Goal: Task Accomplishment & Management: Manage account settings

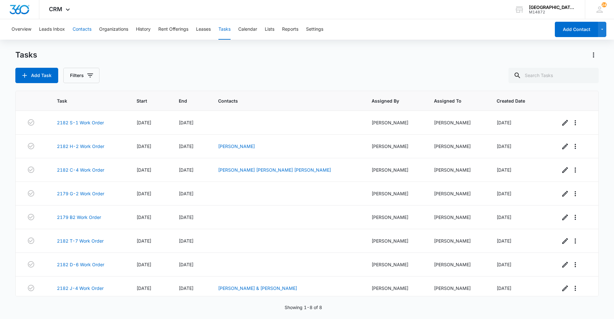
click at [85, 30] on button "Contacts" at bounding box center [82, 29] width 19 height 20
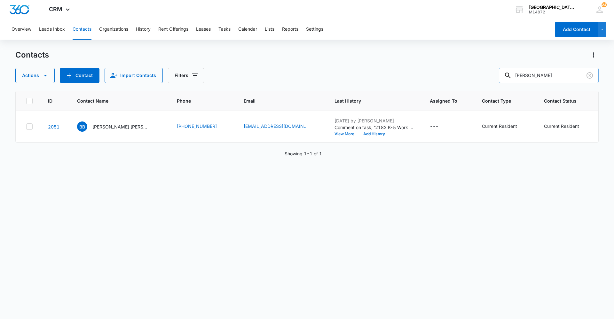
click at [544, 72] on input "brodie" at bounding box center [549, 75] width 100 height 15
drag, startPoint x: 544, startPoint y: 72, endPoint x: 499, endPoint y: 72, distance: 44.8
click at [499, 72] on div "Actions Contact Import Contacts Filters brodie" at bounding box center [306, 75] width 583 height 15
type input "abby"
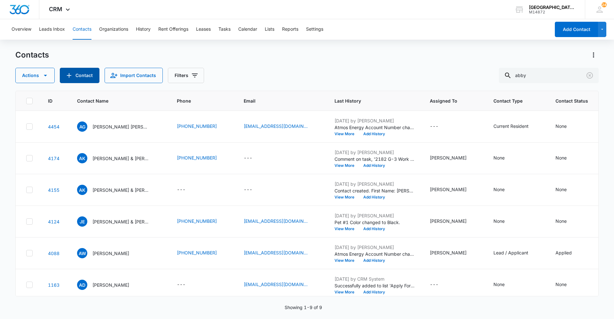
click at [76, 69] on button "Contact" at bounding box center [80, 75] width 40 height 15
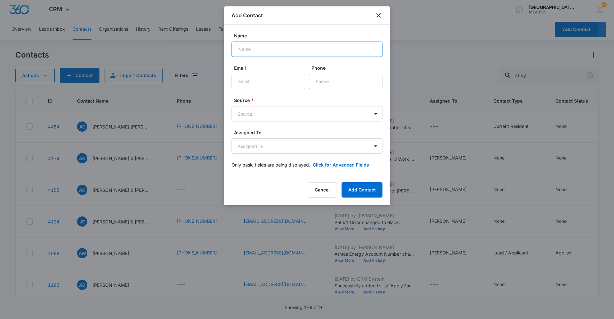
click at [319, 47] on input "Name" at bounding box center [307, 49] width 151 height 15
type input "Abby Kainrath & Joseph Sprung"
click at [290, 75] on input "Email" at bounding box center [269, 81] width 74 height 15
type input "abbykainrath@gmail.com"
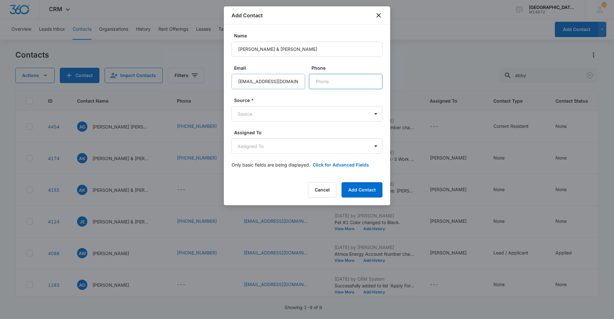
type input "(605) 202-1673"
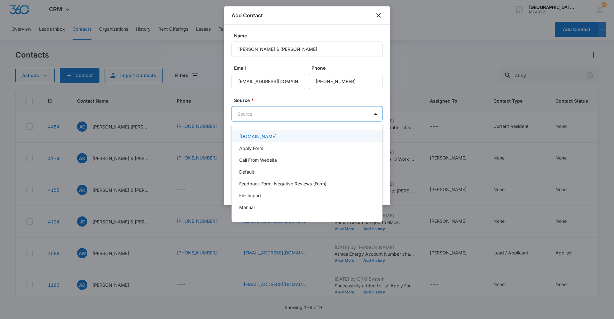
click at [288, 115] on body "CRM Apps Reputation Websites Forms CRM Email Social Content Ads Intelligence Fi…" at bounding box center [307, 159] width 614 height 319
click at [279, 146] on div "Apply Form" at bounding box center [306, 148] width 134 height 7
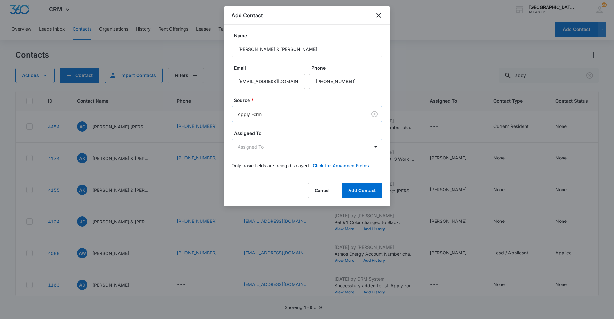
click at [278, 148] on body "CRM Apps Reputation Websites Forms CRM Email Social Content Ads Intelligence Fi…" at bounding box center [307, 159] width 614 height 319
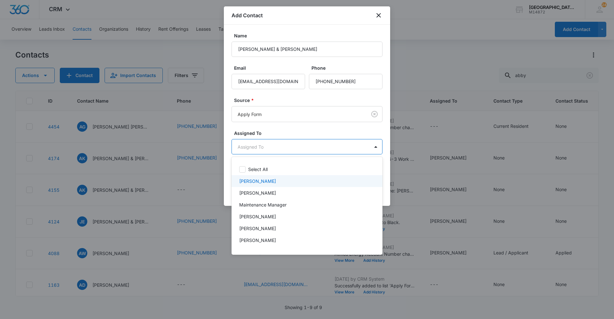
click at [264, 181] on p "Chris Urrutia" at bounding box center [257, 181] width 37 height 7
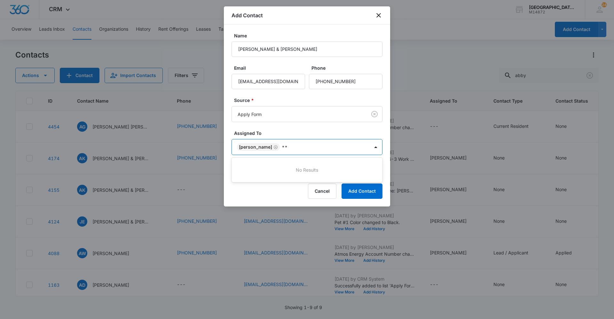
type input "*"
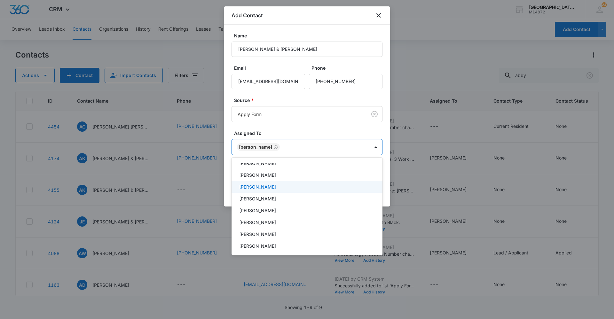
scroll to position [64, 0]
click at [299, 191] on div "Jonathan Guptill" at bounding box center [306, 189] width 134 height 7
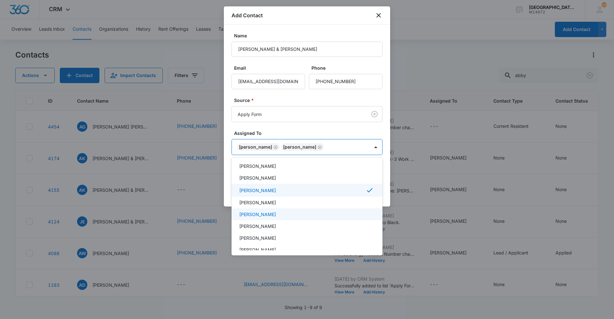
click at [284, 212] on div "[PERSON_NAME]" at bounding box center [306, 214] width 134 height 7
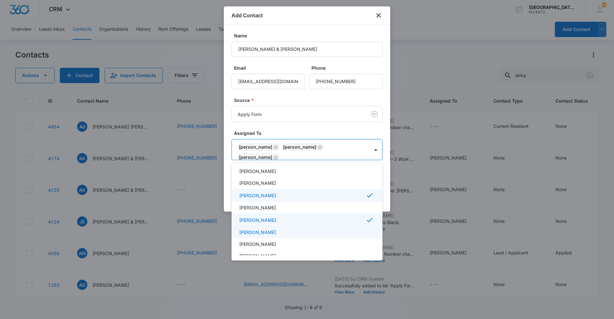
click at [276, 233] on p "[PERSON_NAME]" at bounding box center [257, 232] width 37 height 7
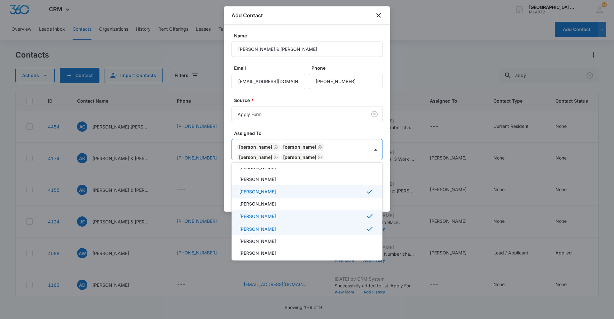
scroll to position [36, 0]
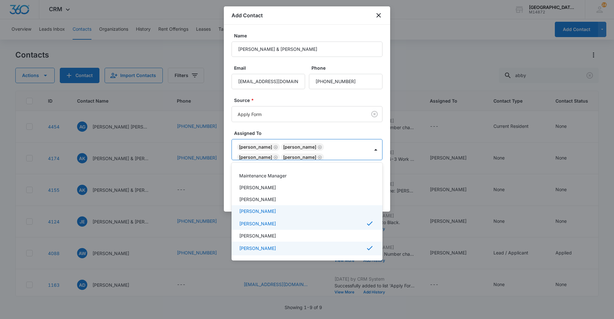
click at [282, 211] on div "Mia Villalba" at bounding box center [306, 211] width 134 height 7
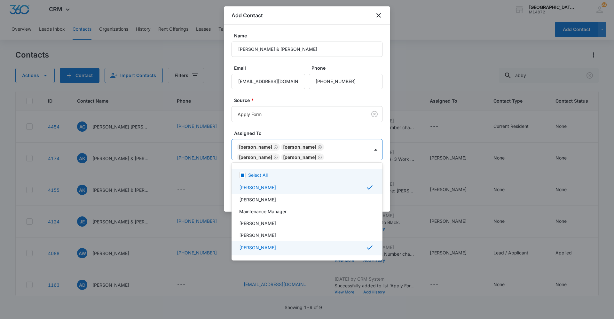
click at [322, 129] on div at bounding box center [307, 159] width 614 height 319
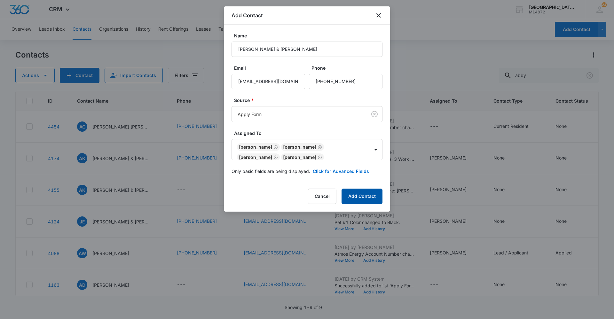
click at [362, 199] on button "Add Contact" at bounding box center [361, 196] width 41 height 15
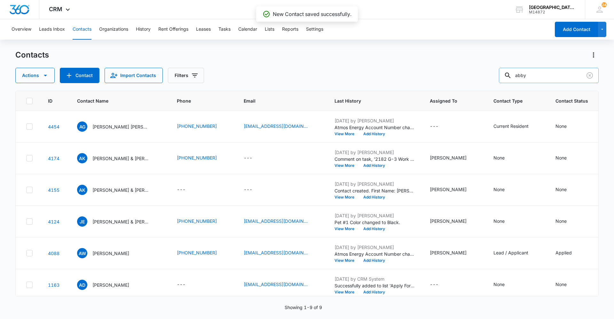
click at [534, 78] on input "abby" at bounding box center [549, 75] width 100 height 15
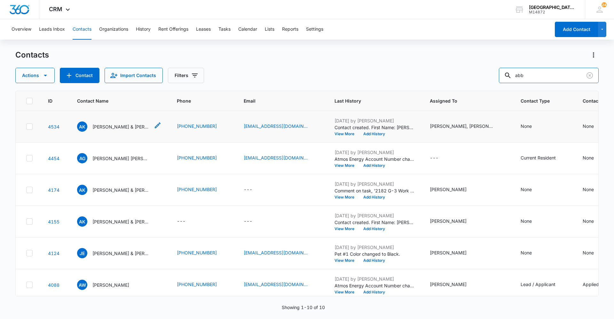
type input "abb"
click at [106, 125] on p "Abby Kainrath & Joseph Sprung" at bounding box center [121, 126] width 58 height 7
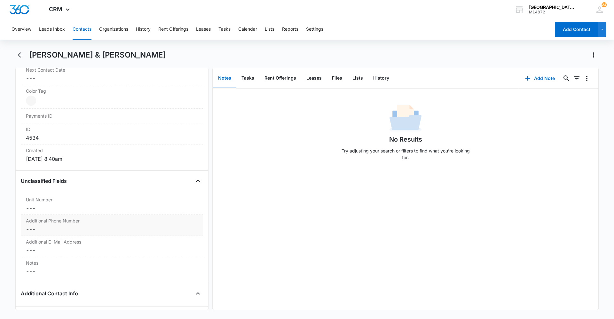
scroll to position [416, 0]
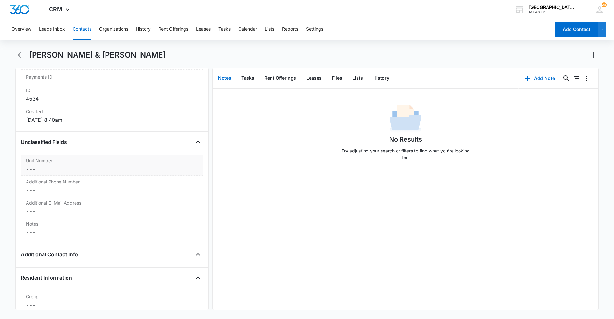
click at [74, 166] on dd "Cancel Save Changes ---" at bounding box center [112, 169] width 172 height 8
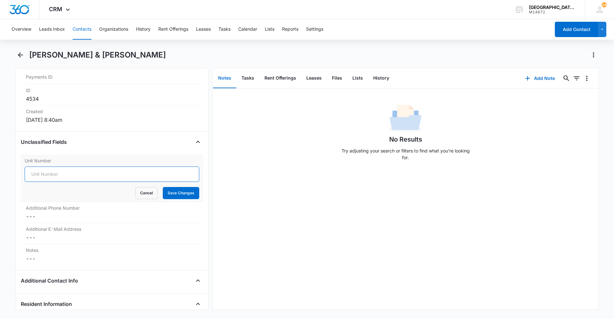
click at [69, 171] on input "Unit Number" at bounding box center [112, 174] width 175 height 15
type input "2182 T-7"
click at [173, 194] on button "Save Changes" at bounding box center [181, 193] width 36 height 12
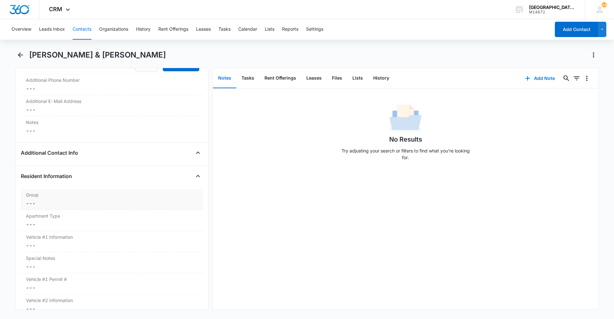
click at [63, 194] on label "Group" at bounding box center [112, 195] width 172 height 7
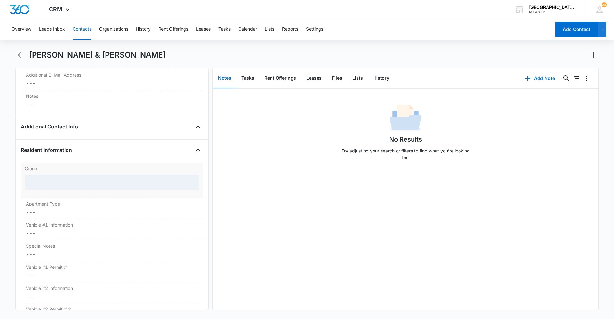
scroll to position [531, 0]
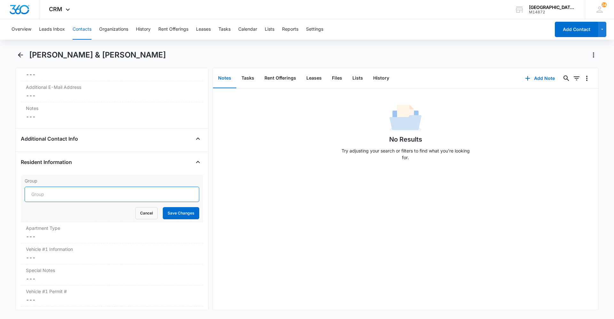
click at [62, 195] on input "Group" at bounding box center [112, 194] width 175 height 15
click at [149, 214] on button "Cancel" at bounding box center [146, 213] width 22 height 12
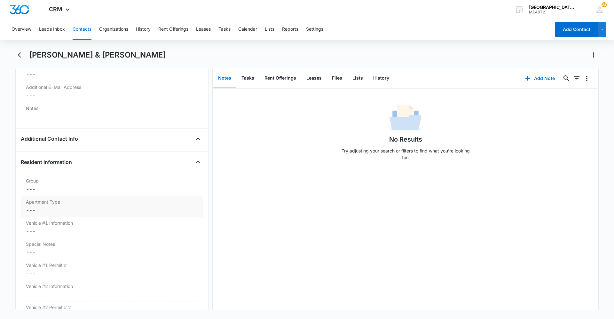
click at [105, 206] on div "Apartment Type Cancel Save Changes ---" at bounding box center [112, 206] width 182 height 21
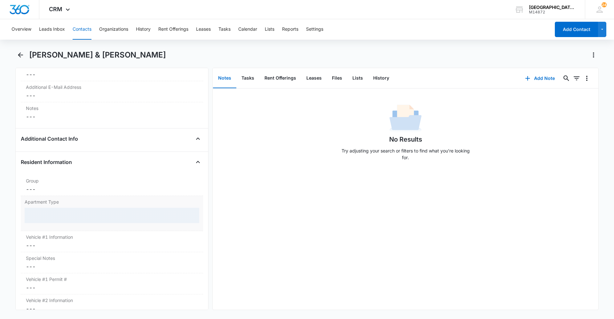
click at [87, 212] on div at bounding box center [112, 215] width 175 height 15
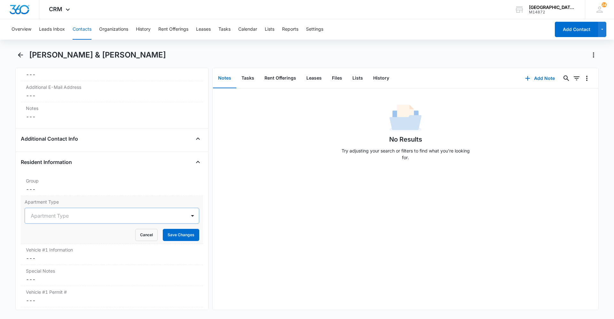
click at [86, 212] on div at bounding box center [104, 215] width 147 height 9
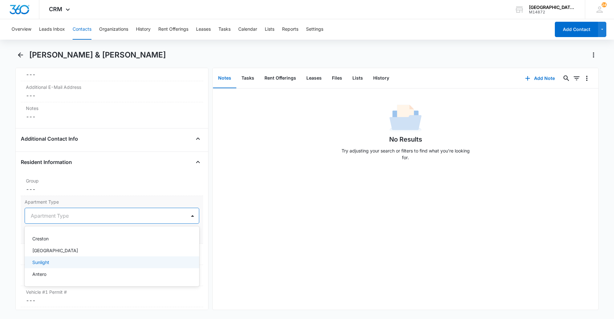
click at [59, 262] on div "Sunlight" at bounding box center [111, 262] width 158 height 7
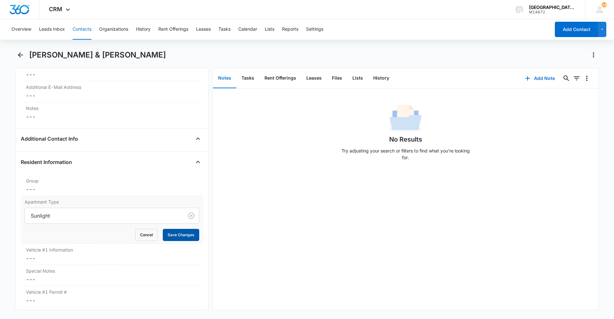
click at [182, 238] on button "Save Changes" at bounding box center [181, 235] width 36 height 12
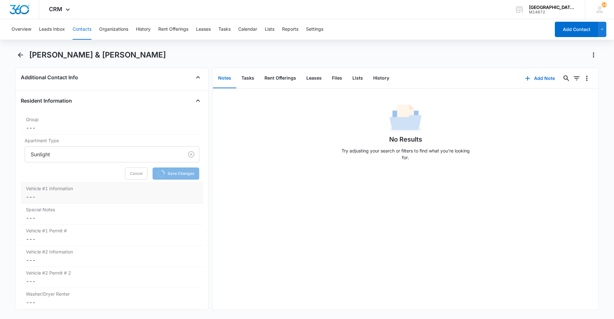
scroll to position [595, 0]
click at [91, 182] on div "Vehicle #1 Information Cancel Save Changes ---" at bounding box center [112, 190] width 182 height 21
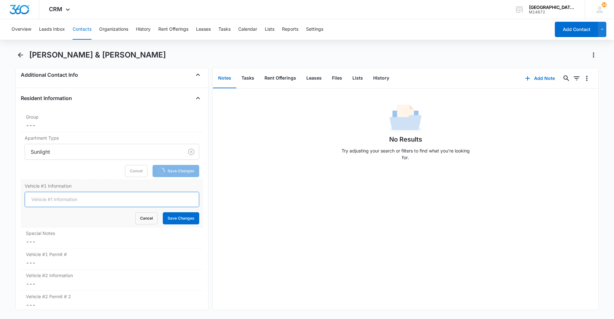
click at [67, 195] on input "Vehicle #1 Information" at bounding box center [112, 199] width 175 height 15
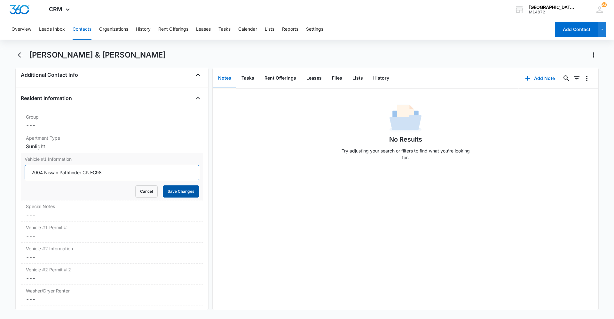
type input "2004 Nissan Pathfinder CPJ-C98"
click at [177, 194] on button "Save Changes" at bounding box center [181, 191] width 36 height 12
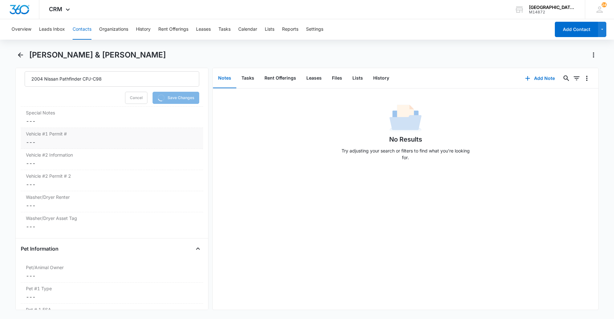
scroll to position [691, 0]
click at [56, 144] on dd "Cancel Save Changes ---" at bounding box center [112, 140] width 172 height 8
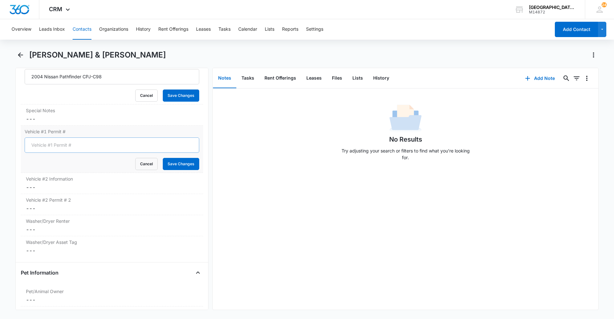
click at [56, 147] on input "Vehicle #1 Permit #" at bounding box center [112, 144] width 175 height 15
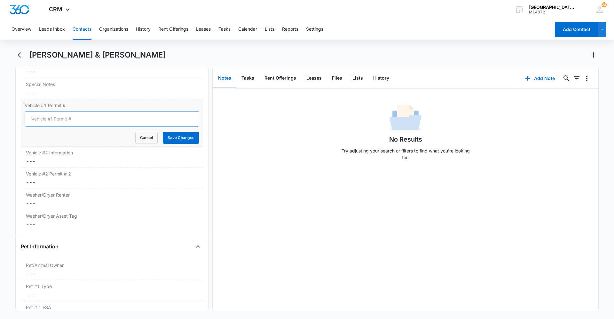
scroll to position [690, 0]
type input "0684"
click at [184, 144] on button "Save Changes" at bounding box center [181, 139] width 36 height 12
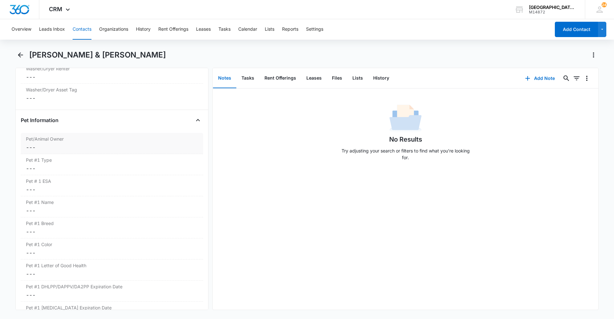
click at [78, 134] on div "Pet/Animal Owner Cancel Save Changes ---" at bounding box center [112, 143] width 182 height 21
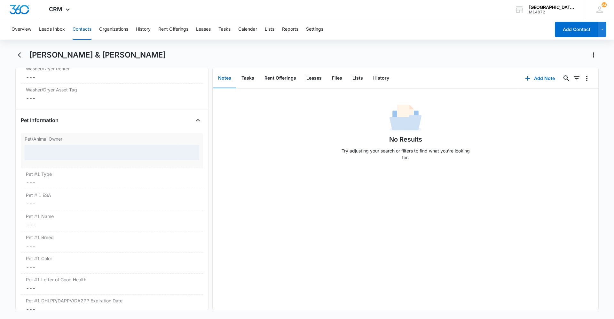
scroll to position [791, 0]
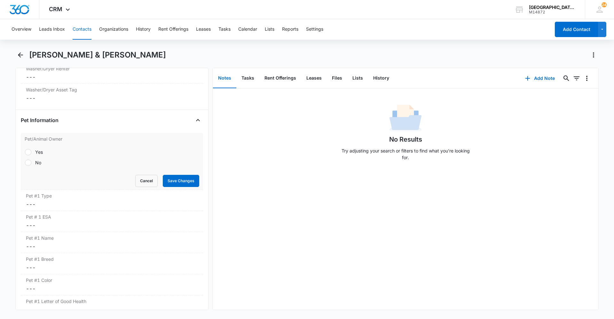
click at [27, 160] on div at bounding box center [28, 163] width 6 height 6
click at [25, 162] on input "No" at bounding box center [25, 162] width 0 height 0
radio input "true"
click at [175, 178] on button "Save Changes" at bounding box center [181, 181] width 36 height 12
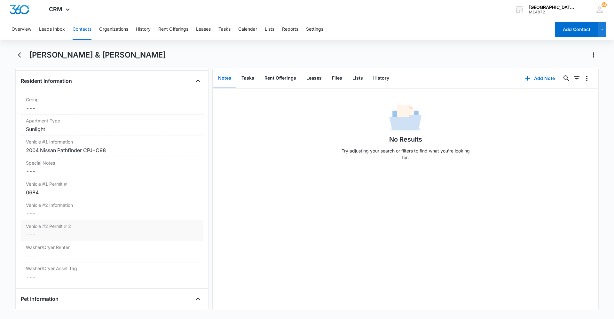
scroll to position [660, 0]
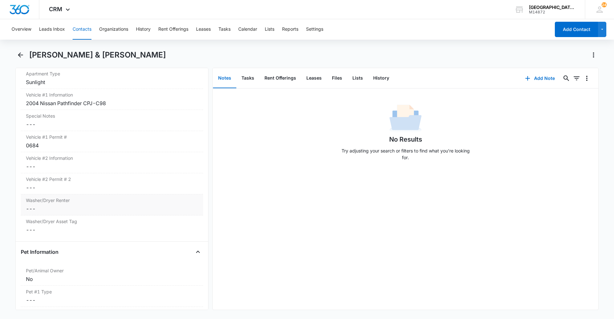
click at [105, 198] on label "Washer/Dryer Renter" at bounding box center [112, 200] width 172 height 7
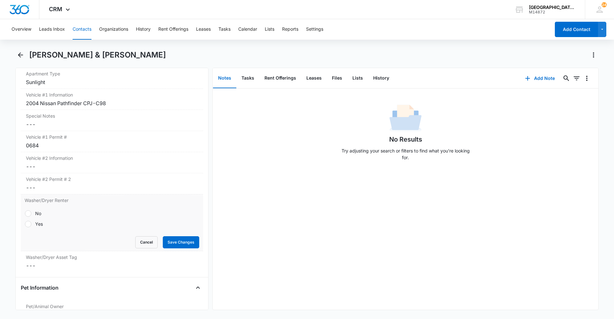
click at [30, 222] on div at bounding box center [28, 224] width 6 height 6
click at [25, 224] on input "Yes" at bounding box center [25, 224] width 0 height 0
radio input "true"
click at [175, 240] on button "Save Changes" at bounding box center [181, 242] width 36 height 12
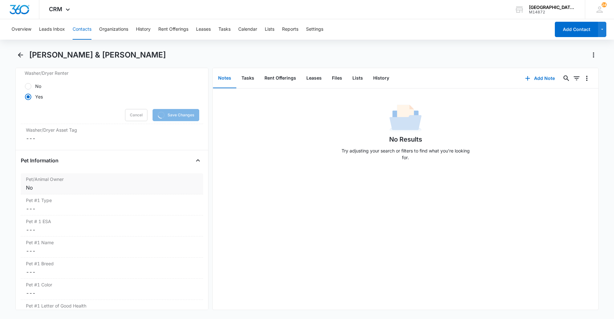
scroll to position [788, 0]
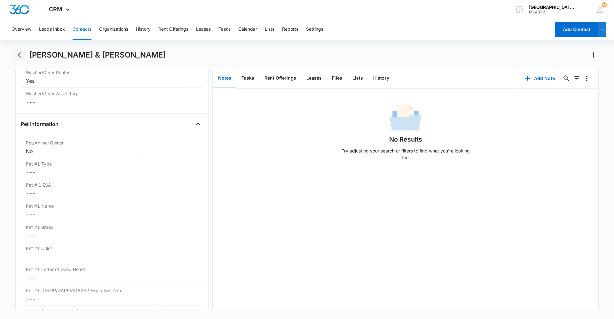
click at [21, 54] on icon "Back" at bounding box center [21, 55] width 8 height 8
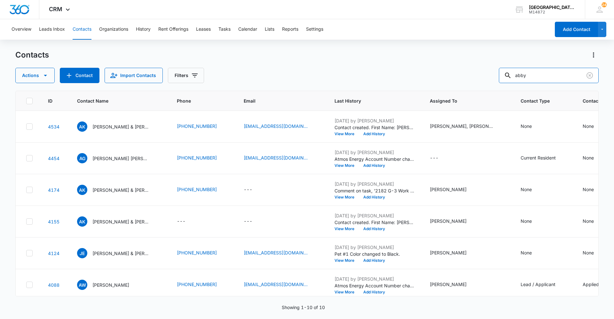
drag, startPoint x: 538, startPoint y: 75, endPoint x: 479, endPoint y: 79, distance: 58.9
click at [481, 78] on div "Actions Contact Import Contacts Filters abby" at bounding box center [306, 75] width 583 height 15
type input "winn"
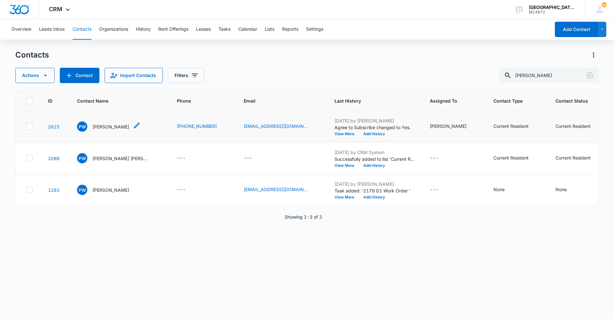
click at [102, 123] on div "PW Philip Winn" at bounding box center [103, 127] width 52 height 10
drag, startPoint x: 531, startPoint y: 78, endPoint x: 475, endPoint y: 82, distance: 56.1
click at [478, 82] on div "Actions Contact Import Contacts Filters winn" at bounding box center [306, 75] width 583 height 15
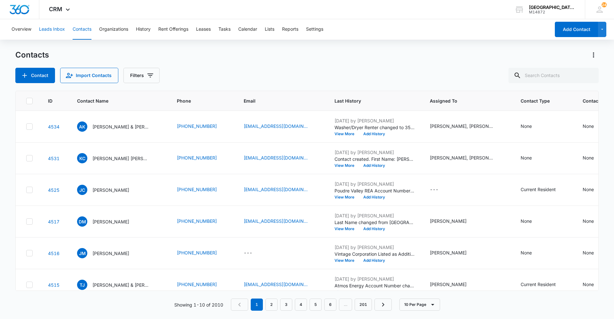
click at [55, 28] on button "Leads Inbox" at bounding box center [52, 29] width 26 height 20
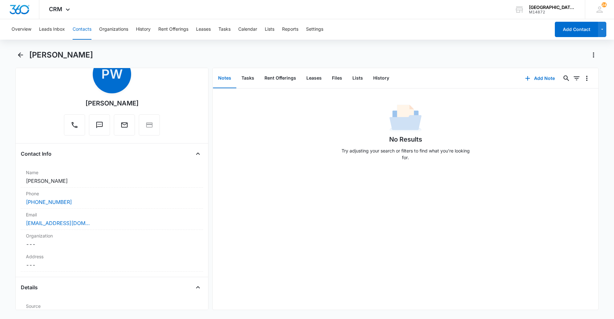
scroll to position [91, 0]
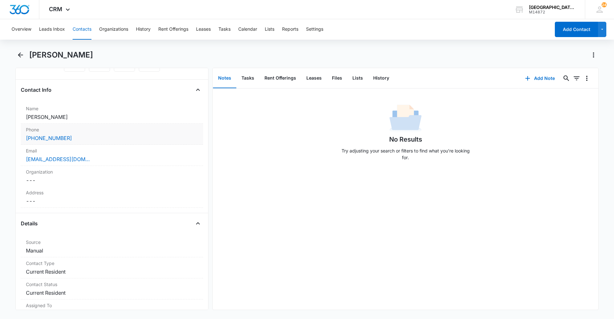
click at [122, 135] on div "(970) 315-3380" at bounding box center [112, 138] width 172 height 8
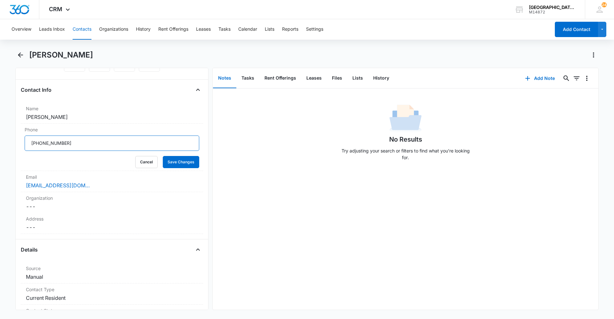
drag, startPoint x: 118, startPoint y: 143, endPoint x: 18, endPoint y: 141, distance: 100.1
click at [18, 141] on div "Remove PW Philip Winn Contact Info Name Cancel Save Changes Philip Winn Phone C…" at bounding box center [111, 189] width 193 height 242
paste input "[PHONE_NUMBER]"
type input "[PHONE_NUMBER]"
click at [169, 163] on button "Save Changes" at bounding box center [181, 162] width 36 height 12
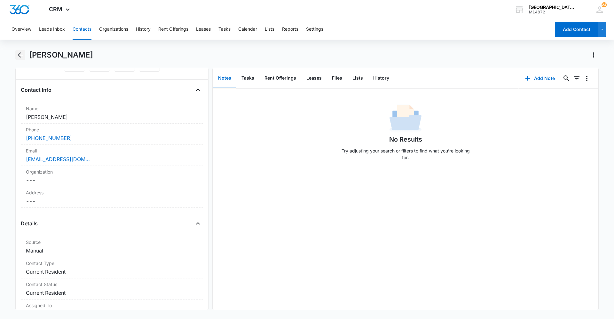
click at [21, 53] on icon "Back" at bounding box center [21, 55] width 8 height 8
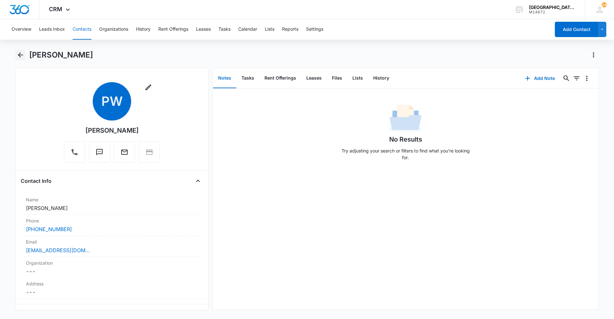
click at [18, 52] on icon "Back" at bounding box center [21, 55] width 8 height 8
